Goal: Use online tool/utility: Utilize a website feature to perform a specific function

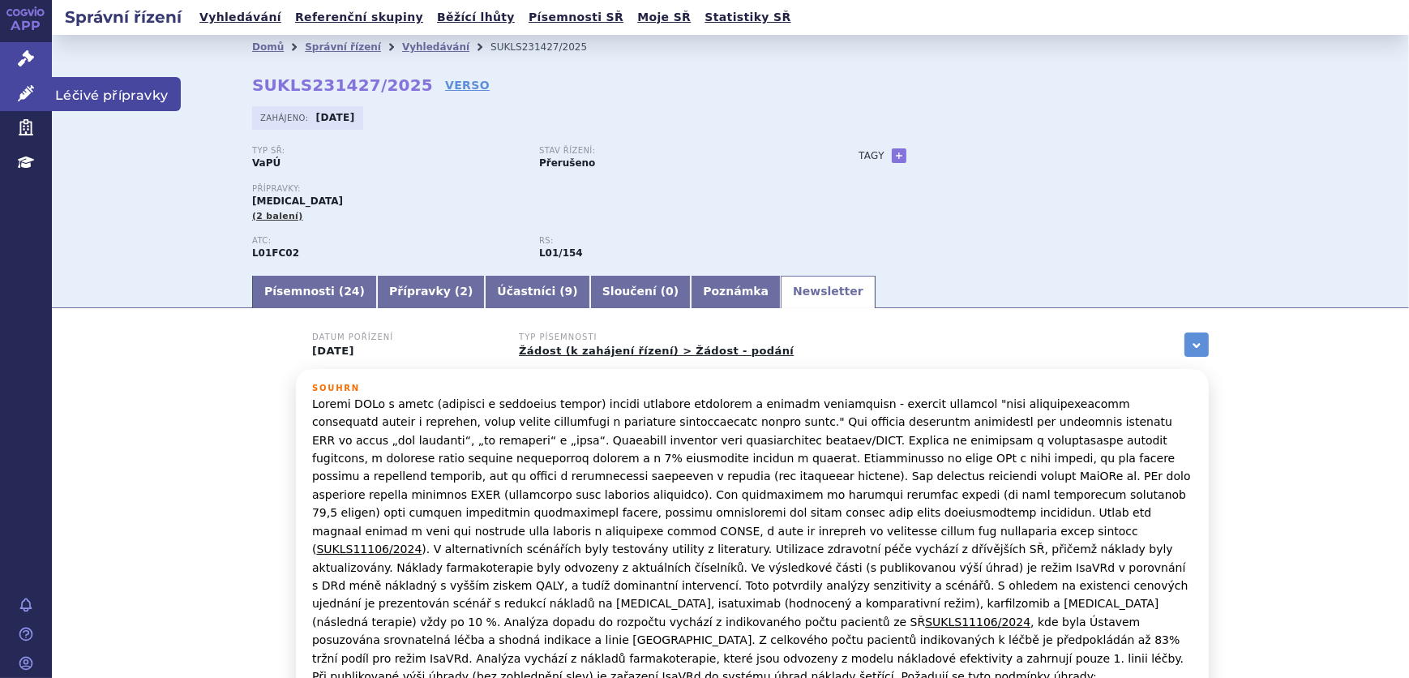
click at [22, 92] on icon at bounding box center [26, 93] width 16 height 16
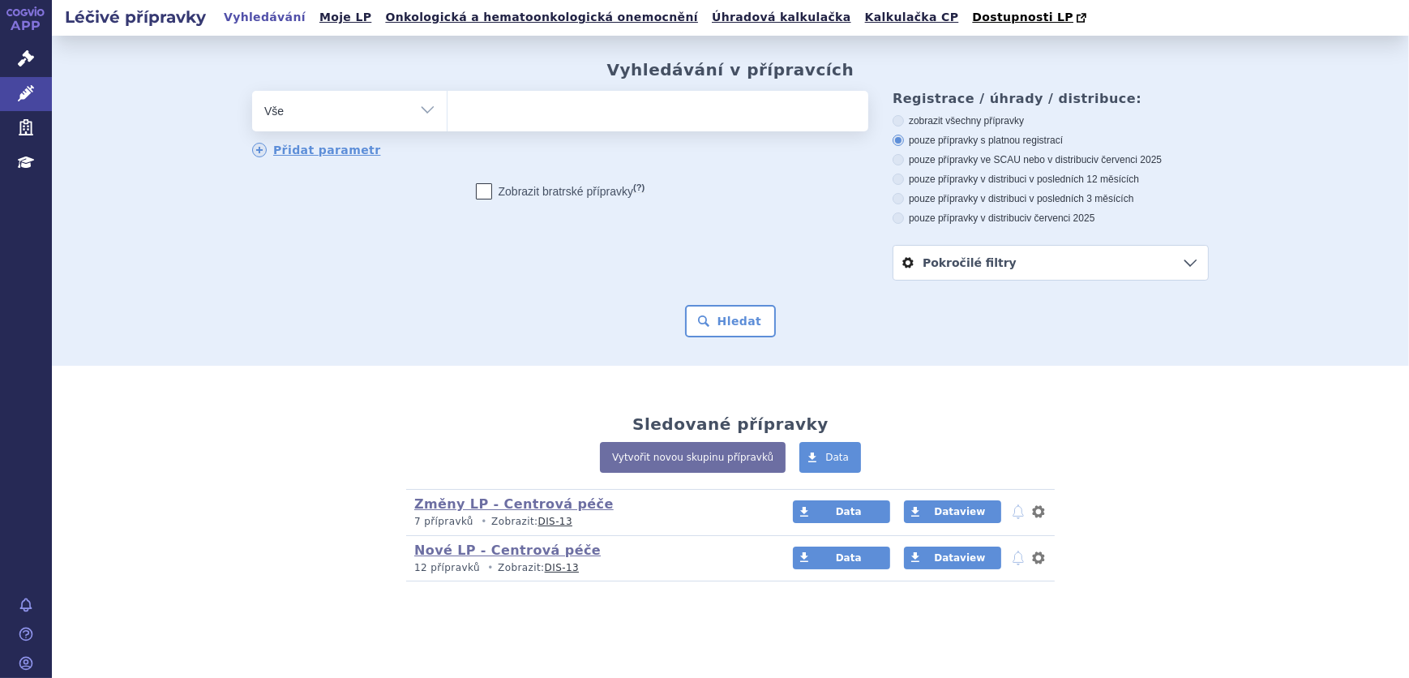
click at [461, 122] on ul at bounding box center [658, 108] width 421 height 34
click at [448, 122] on select at bounding box center [447, 110] width 1 height 41
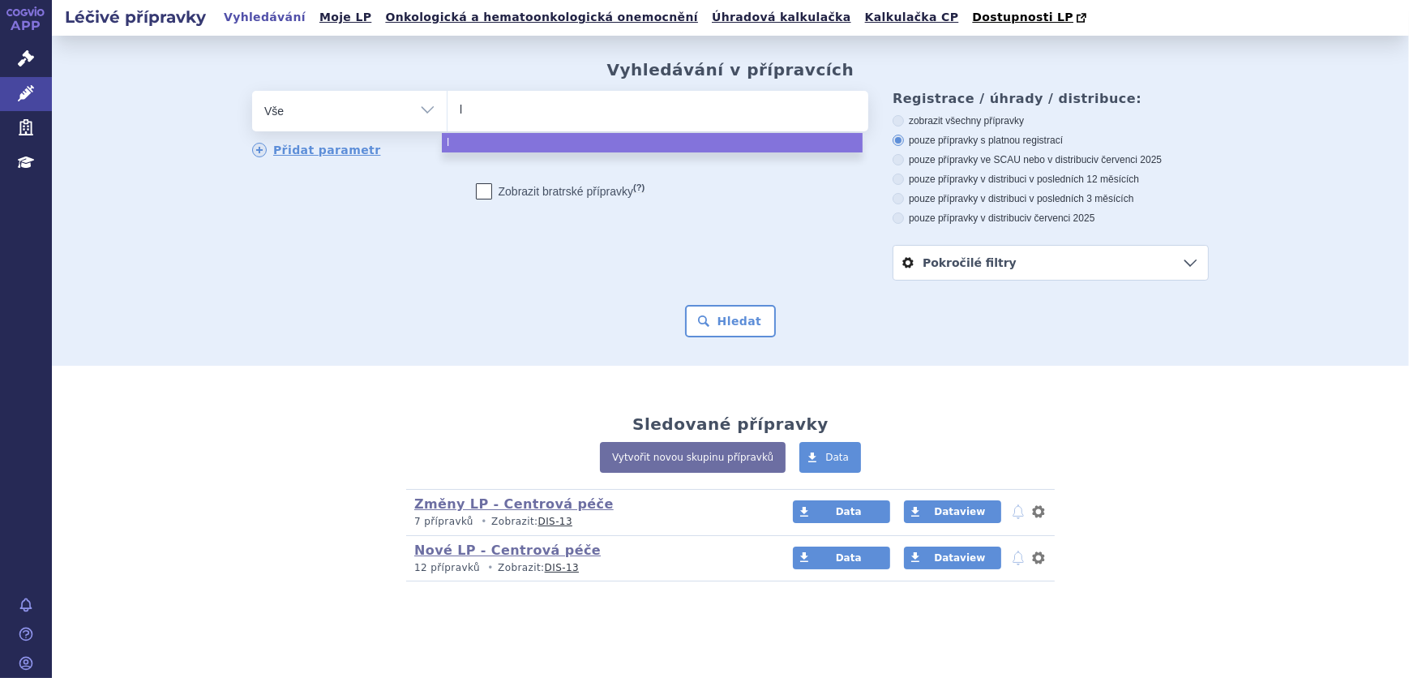
type input "ly"
type input "lyvd"
type input "lyvde"
type input "lyvdel"
type input "lyvdelz"
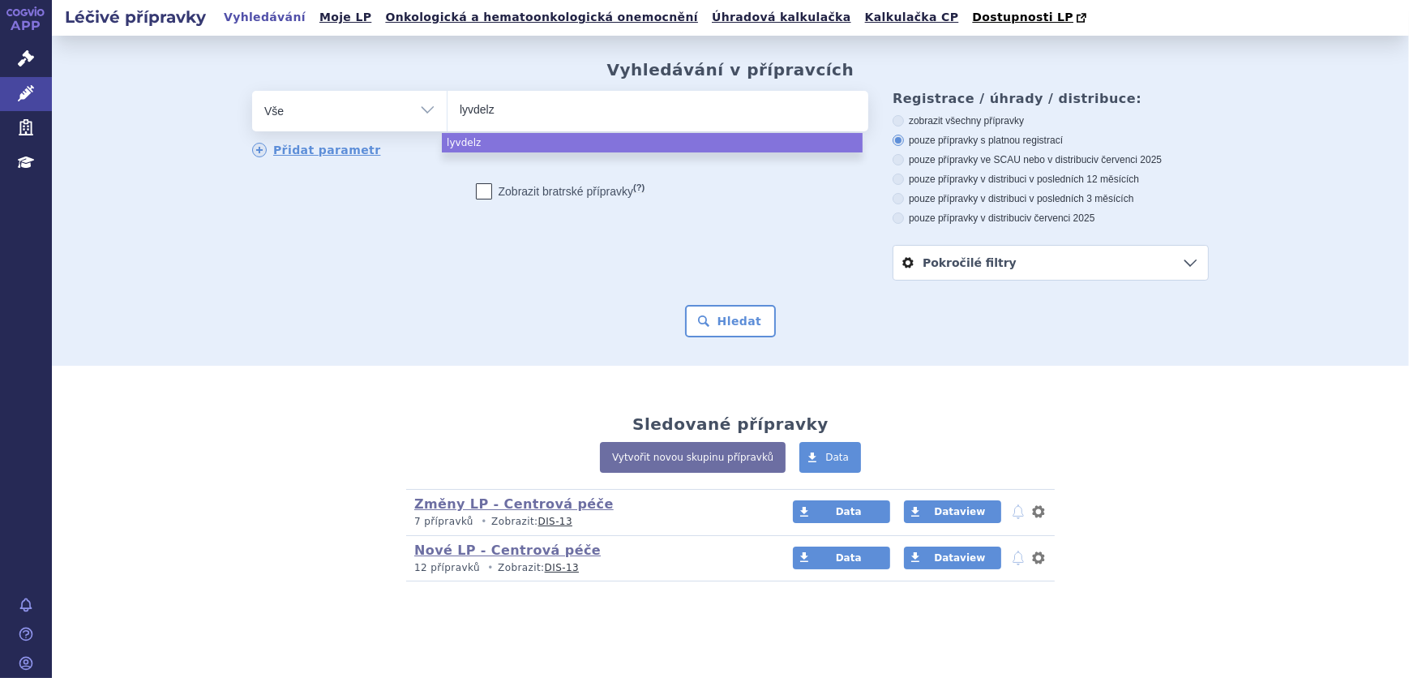
type input "lyvdelzi"
select select "lyvdelzi"
click at [706, 316] on button "Hledat" at bounding box center [731, 321] width 92 height 32
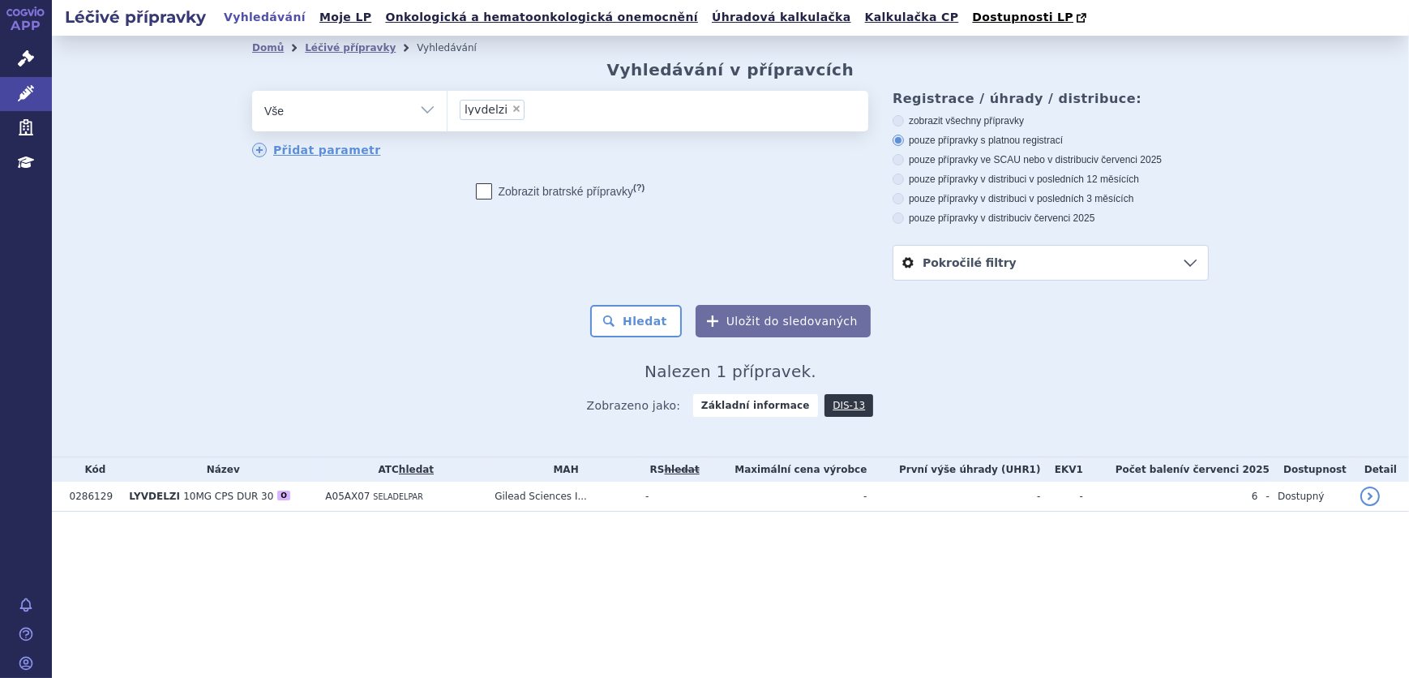
click at [364, 109] on select "Vše Přípravek/SUKL kód MAH VPOIS ATC/Aktivní látka Léková forma Síla" at bounding box center [349, 109] width 195 height 36
select select "filter-atc-group"
click at [252, 92] on select "Vše Přípravek/SUKL kód MAH VPOIS ATC/Aktivní látka Léková forma Síla" at bounding box center [349, 109] width 195 height 36
click at [474, 108] on ul at bounding box center [658, 108] width 421 height 34
click at [448, 108] on select at bounding box center [447, 110] width 1 height 41
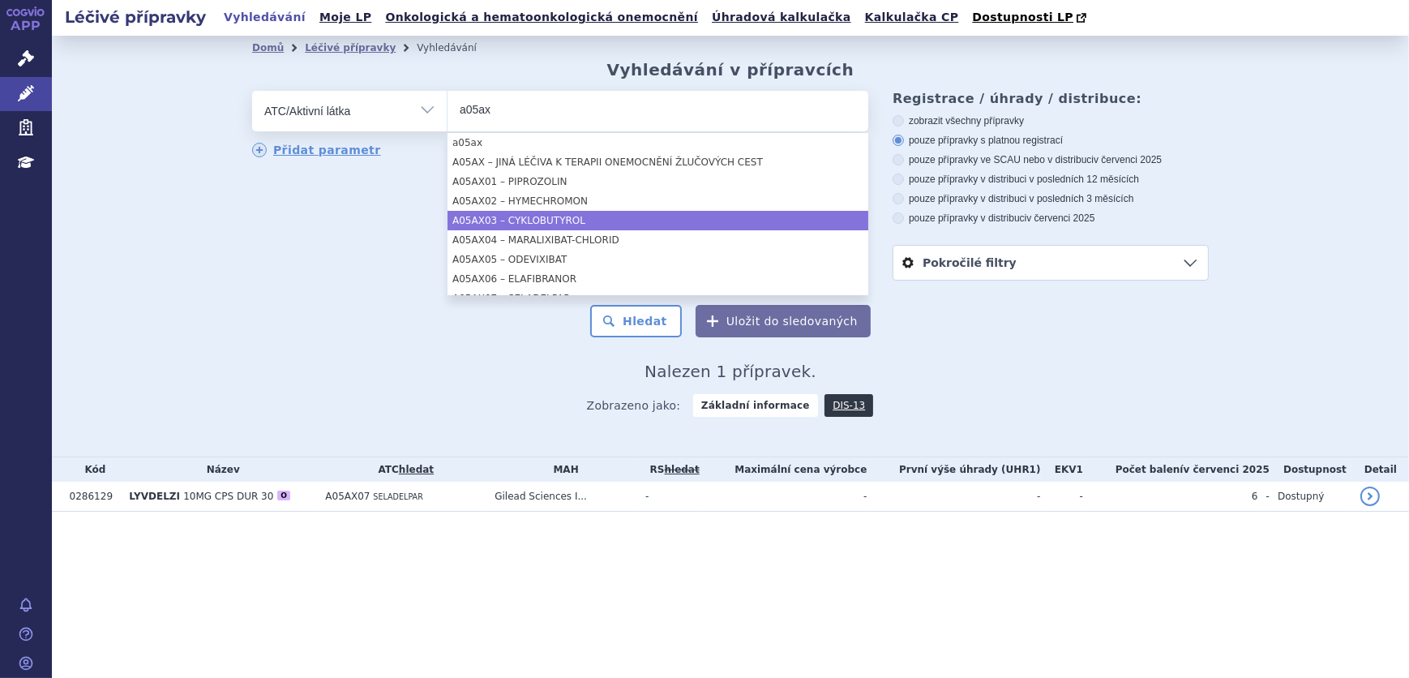
scroll to position [12, 0]
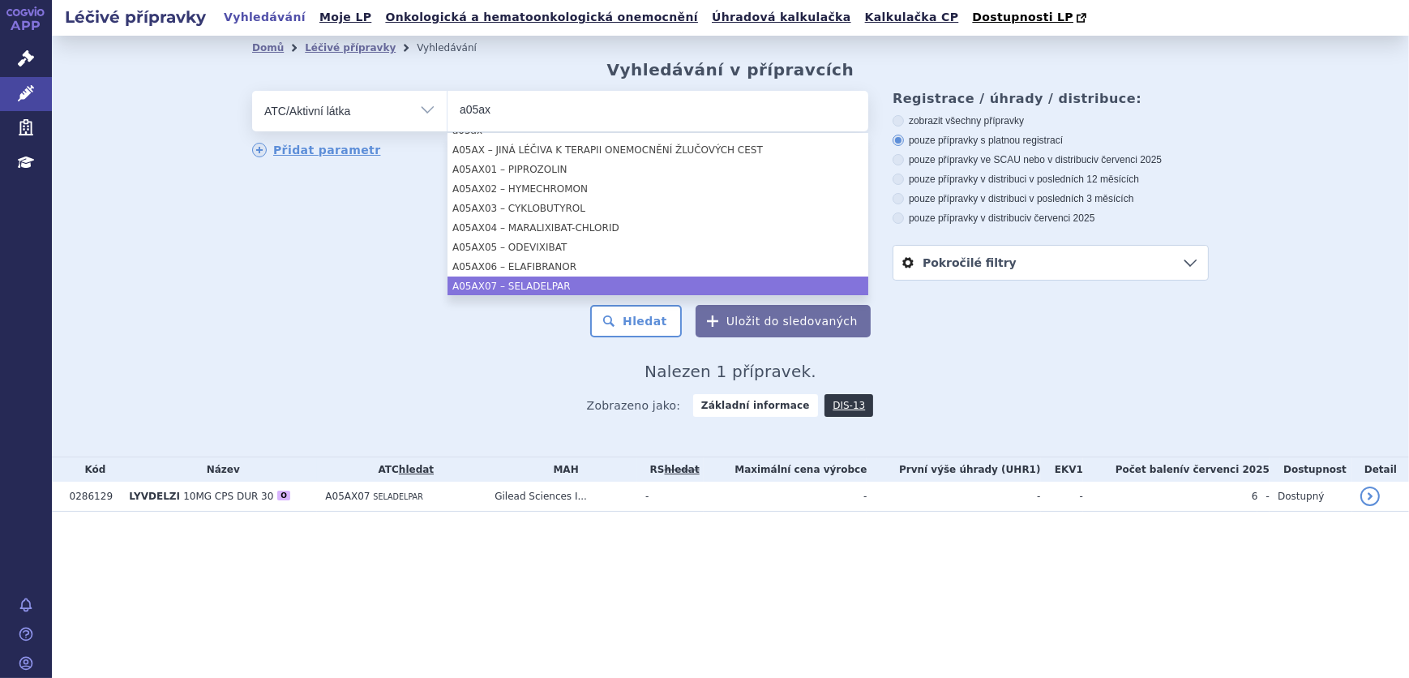
type input "a05ax"
select select "A05AX07"
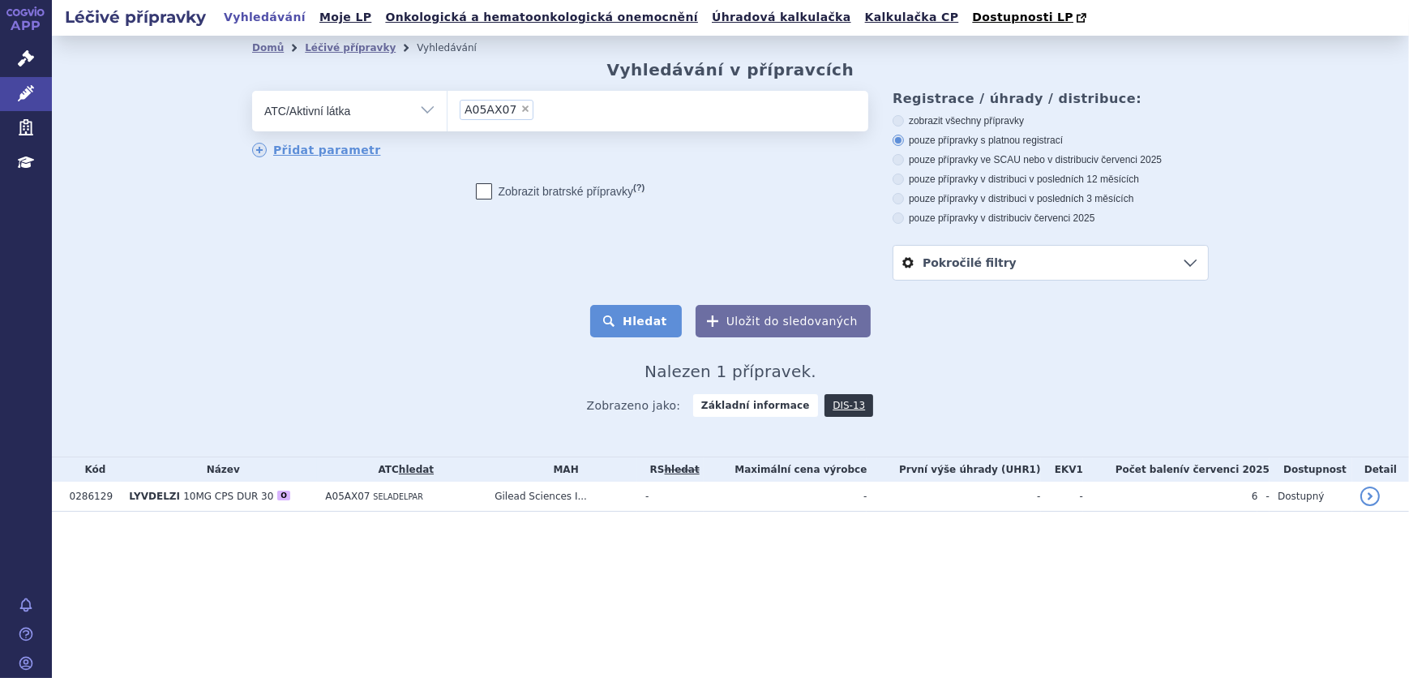
click at [660, 323] on button "Hledat" at bounding box center [636, 321] width 92 height 32
click at [558, 111] on ul "× A05AX07" at bounding box center [658, 109] width 421 height 36
click at [448, 111] on select "A05AX07" at bounding box center [447, 110] width 1 height 41
select select
type input "A05AX07"
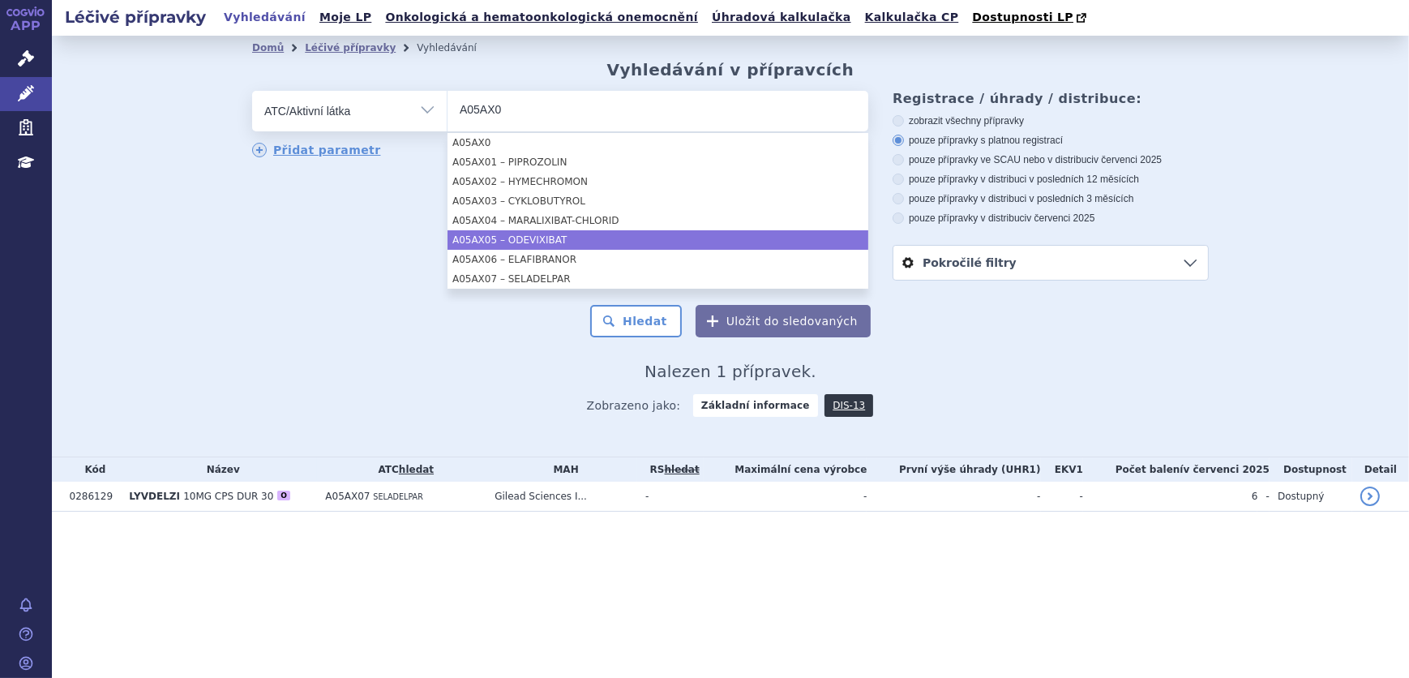
type input "A05AX0"
select select "A05AX05"
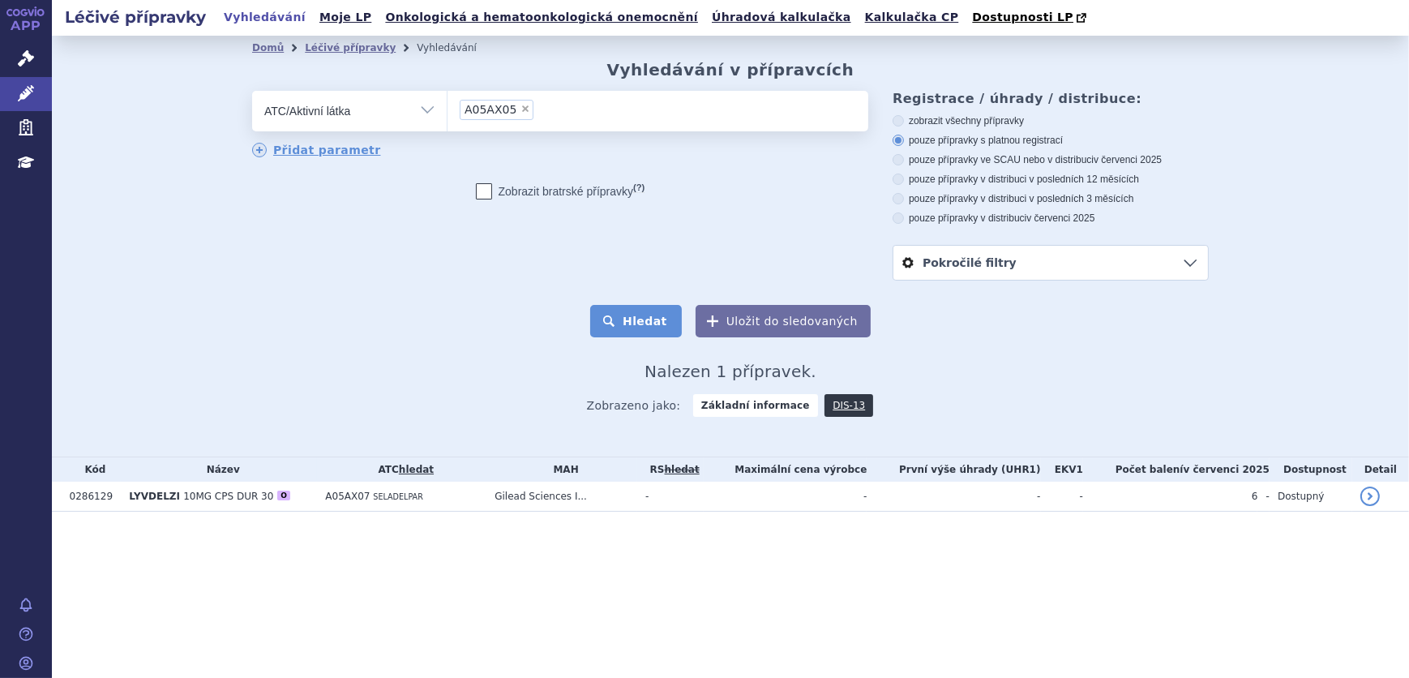
click at [636, 325] on button "Hledat" at bounding box center [636, 321] width 92 height 32
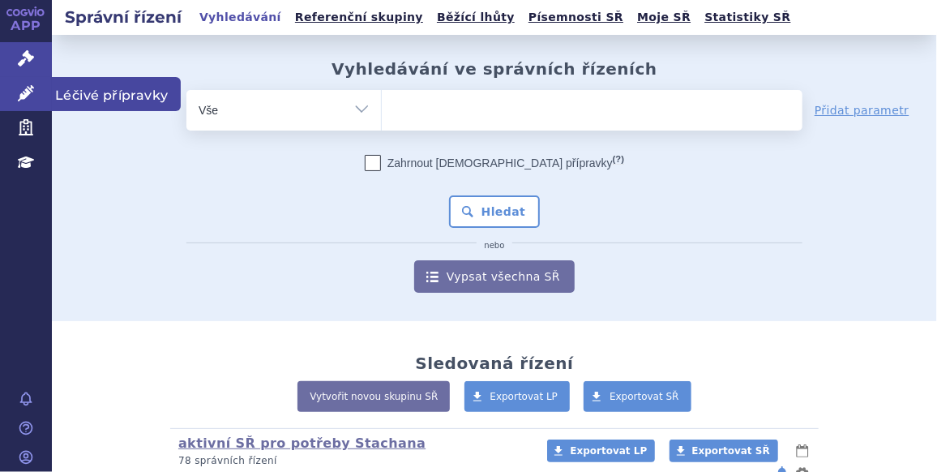
click at [18, 96] on icon at bounding box center [26, 93] width 16 height 16
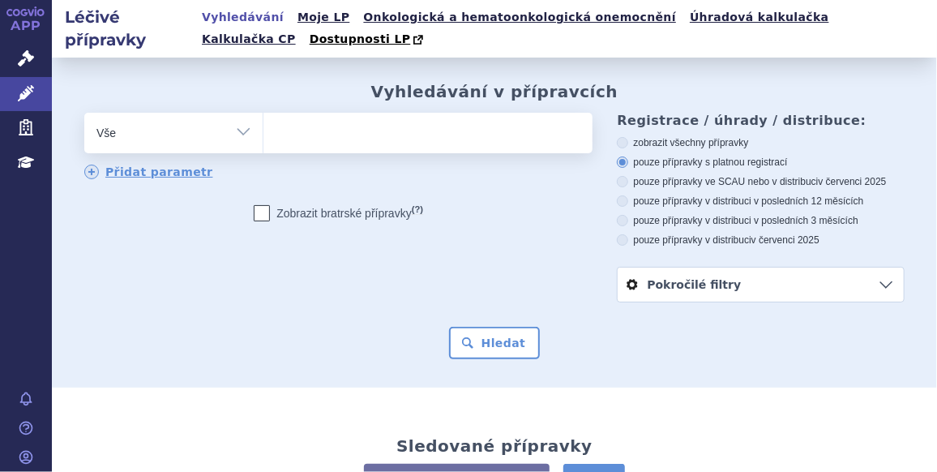
click at [367, 142] on ul at bounding box center [427, 130] width 326 height 34
click at [264, 142] on select at bounding box center [263, 132] width 1 height 41
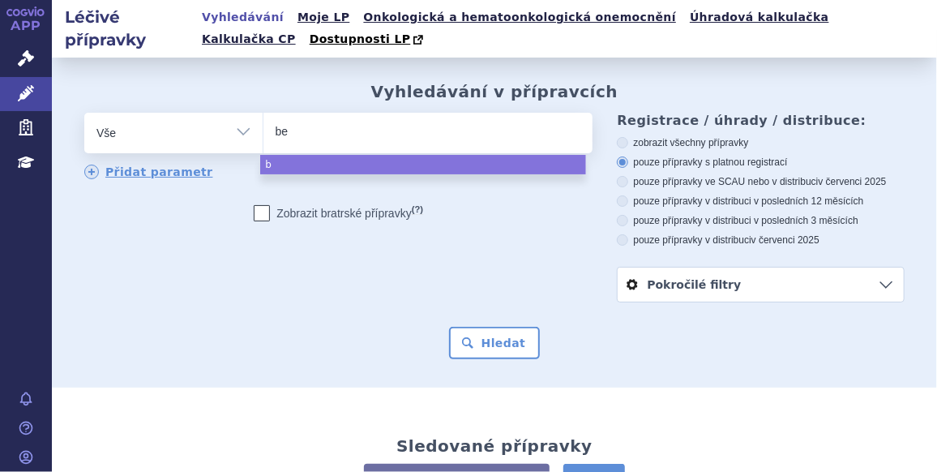
type input "ber"
type input "bero"
type input "berom"
type input "beromu"
type input "beromun"
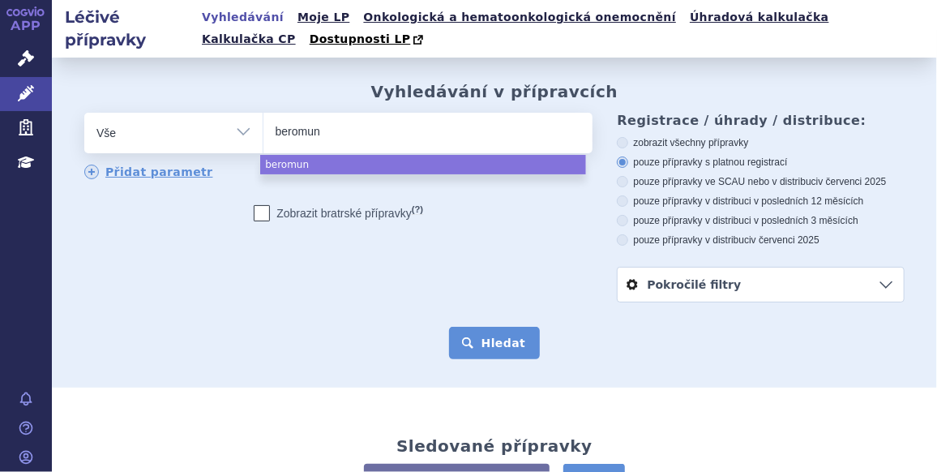
select select "beromun"
click at [495, 339] on button "Hledat" at bounding box center [495, 343] width 92 height 32
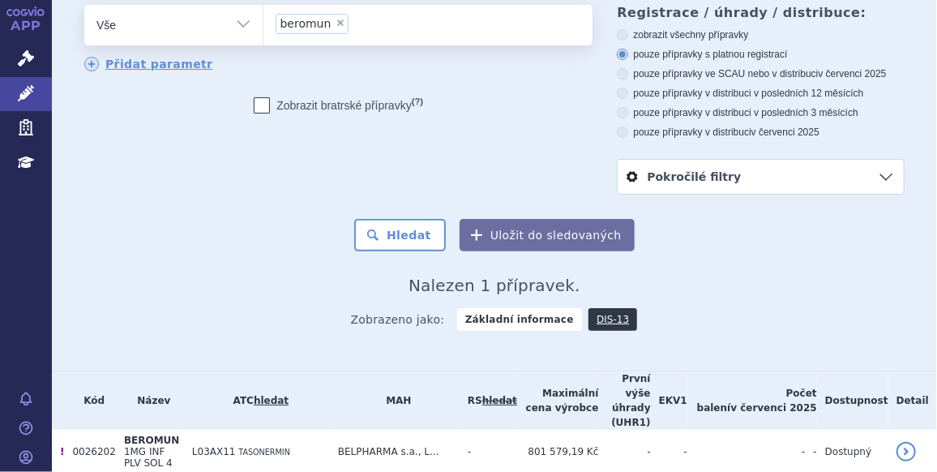
scroll to position [135, 0]
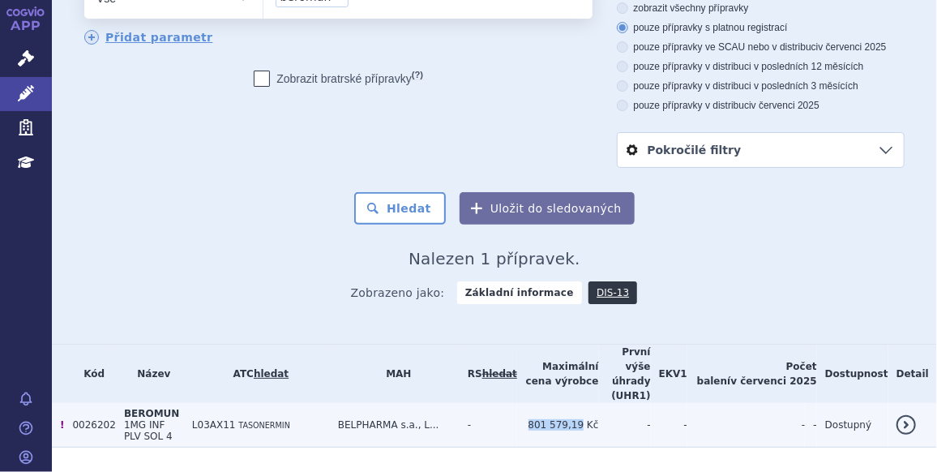
drag, startPoint x: 543, startPoint y: 390, endPoint x: 596, endPoint y: 397, distance: 53.1
click at [596, 403] on td "801 579,19 Kč" at bounding box center [558, 425] width 82 height 45
copy td "801 579,19"
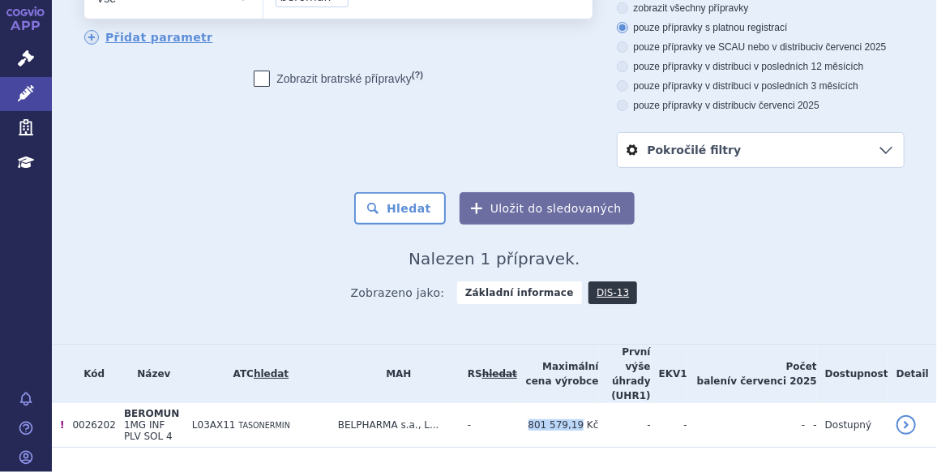
scroll to position [0, 0]
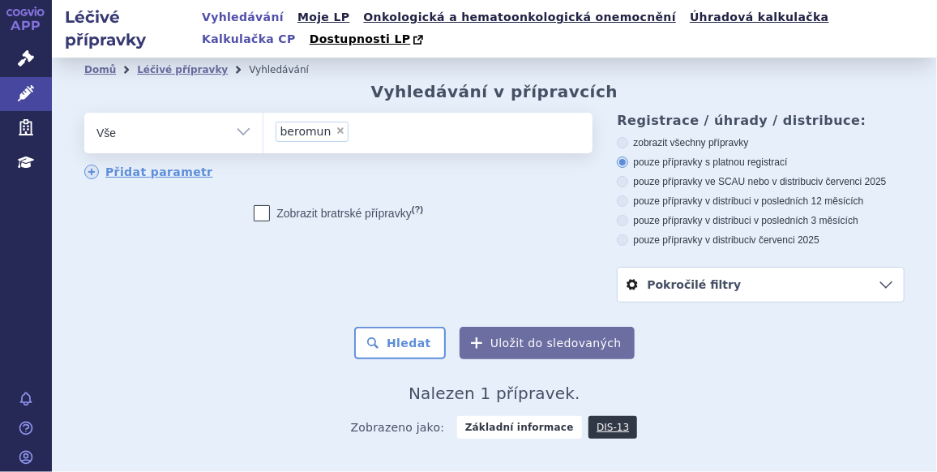
click at [301, 28] on link "Kalkulačka CP" at bounding box center [249, 39] width 104 height 22
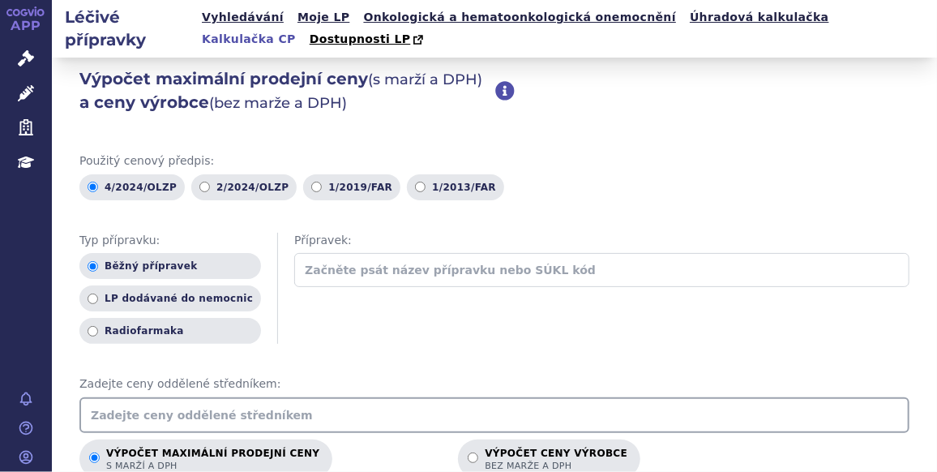
click at [204, 411] on input "text" at bounding box center [494, 415] width 830 height 36
click at [110, 418] on input "801 579.19" at bounding box center [494, 415] width 830 height 36
click at [129, 417] on input "801579.19" at bounding box center [494, 415] width 830 height 36
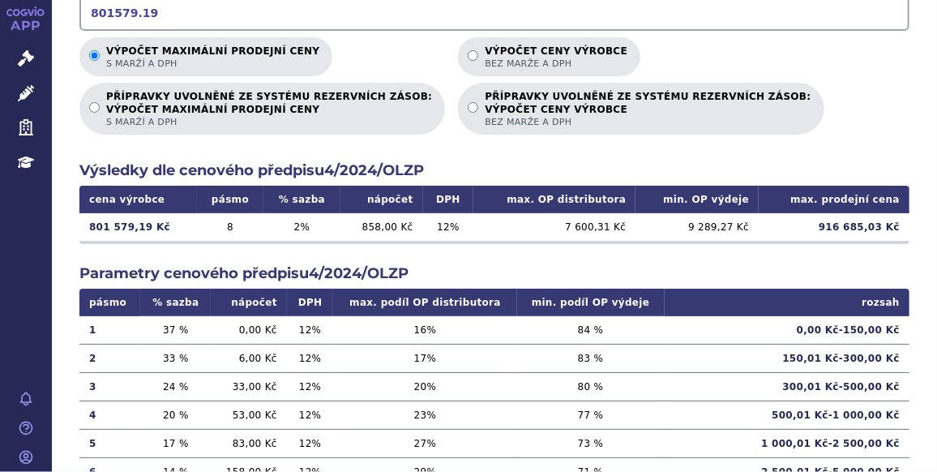
scroll to position [427, 0]
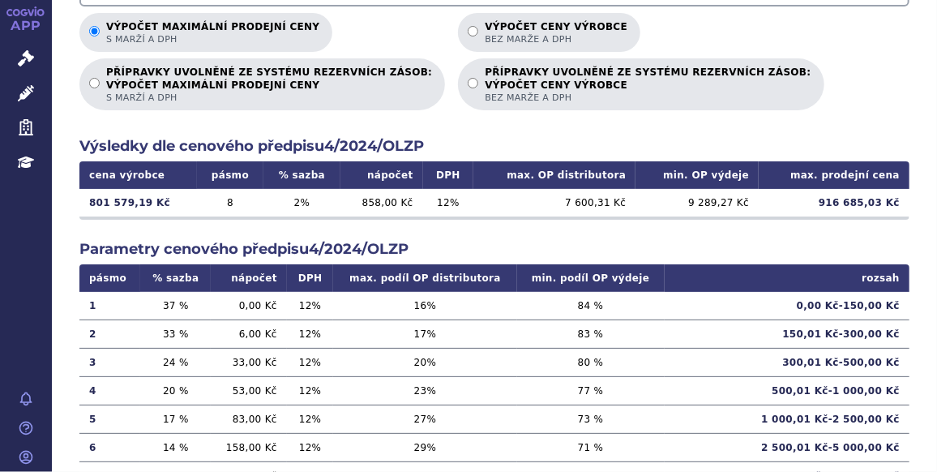
type input "801579.19"
click at [661, 187] on th "min. OP výdeje" at bounding box center [697, 175] width 123 height 28
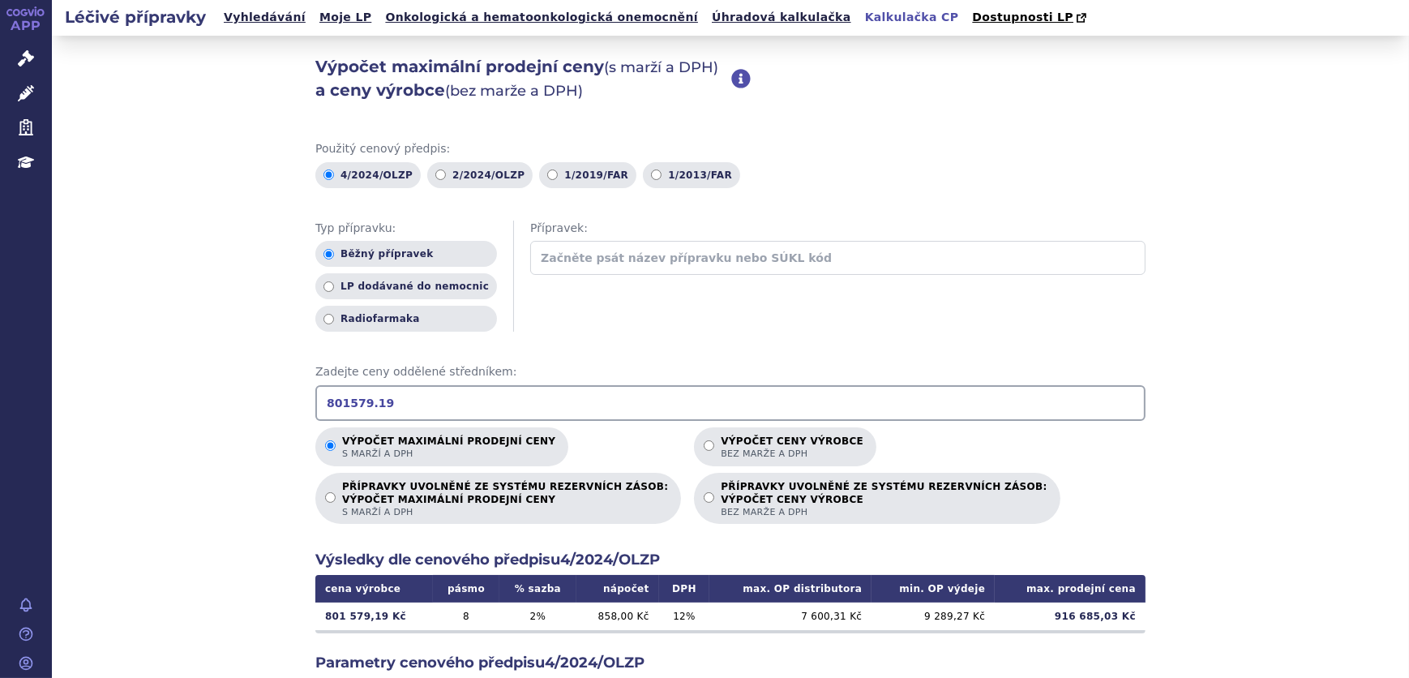
scroll to position [301, 0]
